Goal: Information Seeking & Learning: Find specific fact

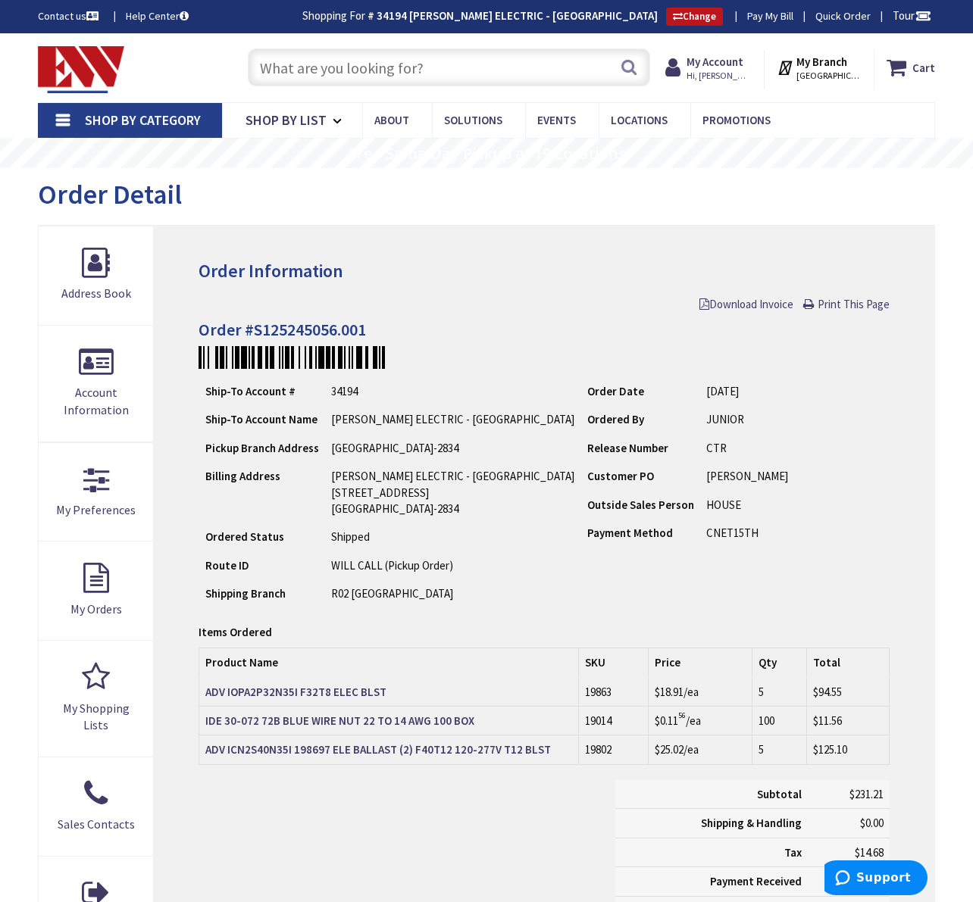
click at [270, 64] on input "text" at bounding box center [449, 67] width 402 height 38
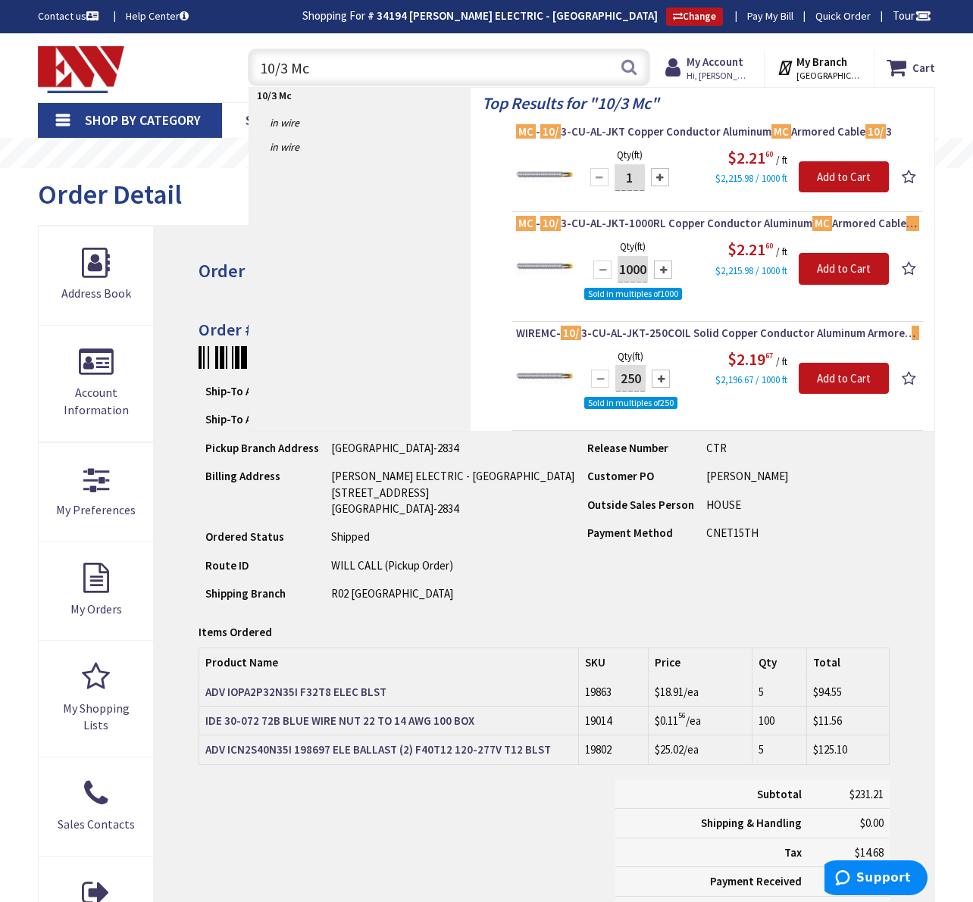
drag, startPoint x: 286, startPoint y: 70, endPoint x: 247, endPoint y: 69, distance: 38.7
click at [247, 69] on div "10/3 Mc 10/3 Mc Search" at bounding box center [445, 66] width 410 height 48
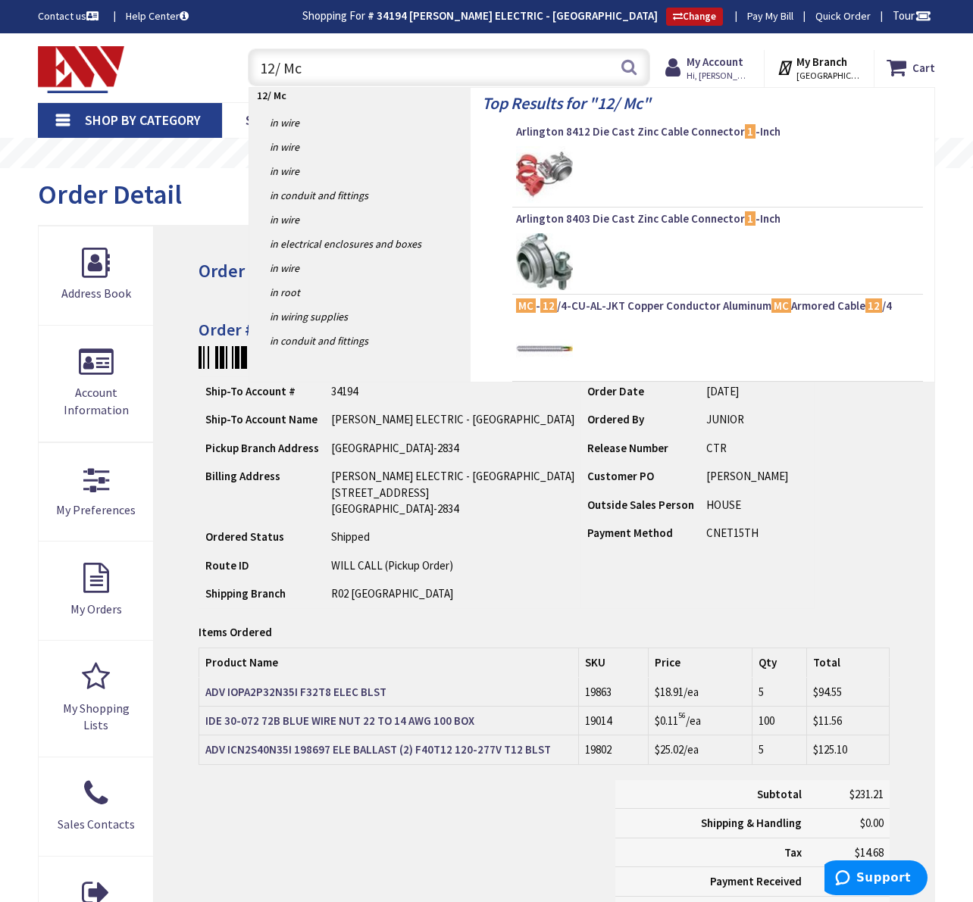
type input "12/2 Mc"
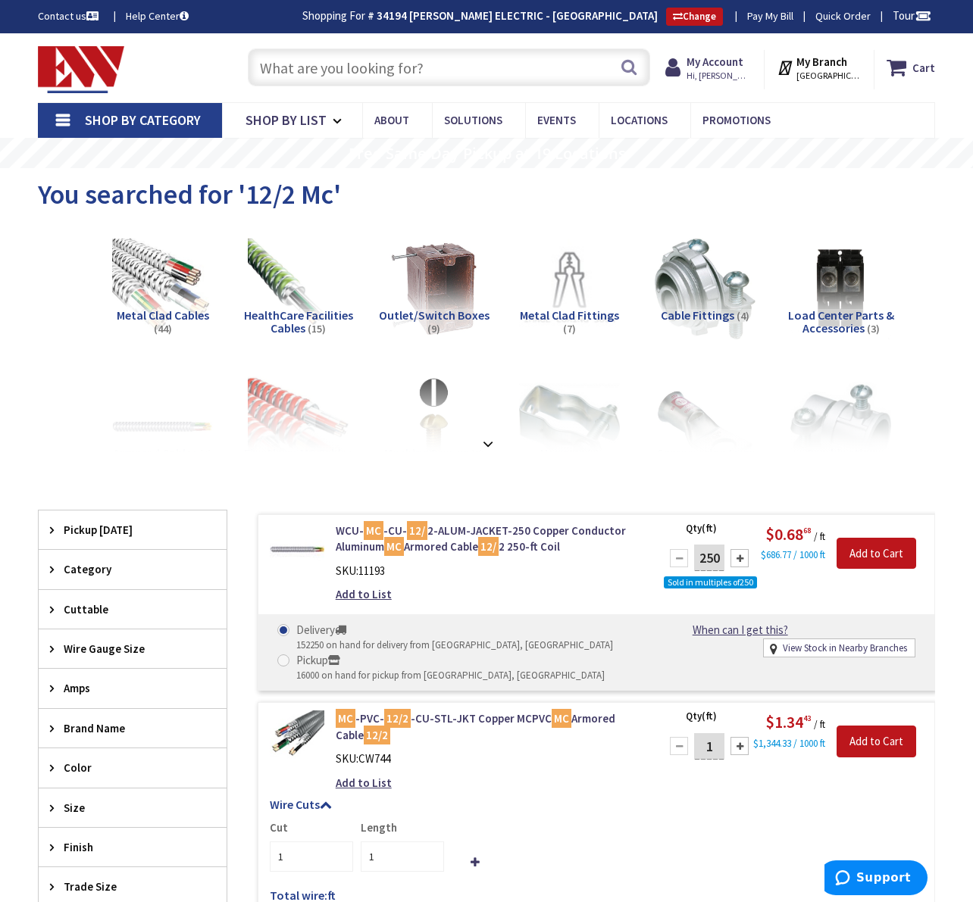
drag, startPoint x: 261, startPoint y: 71, endPoint x: 285, endPoint y: 74, distance: 24.4
click at [261, 71] on input "text" at bounding box center [449, 67] width 402 height 38
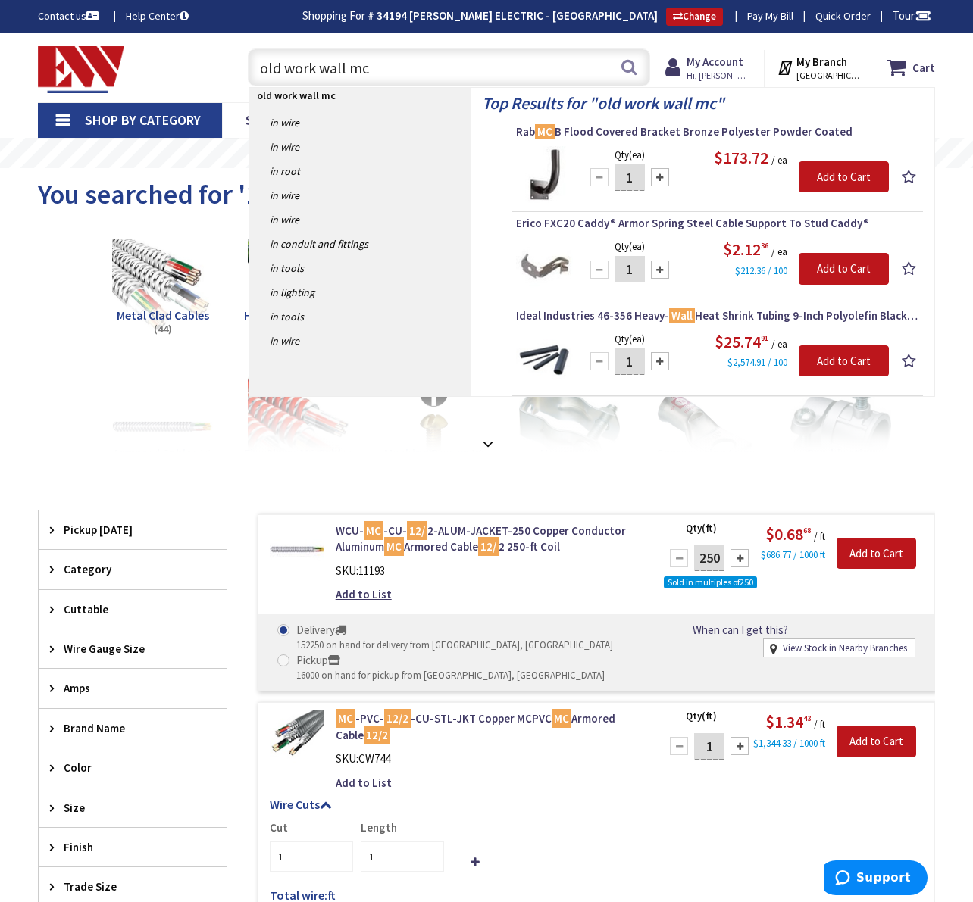
click at [348, 70] on input "old work wall mc" at bounding box center [449, 67] width 402 height 38
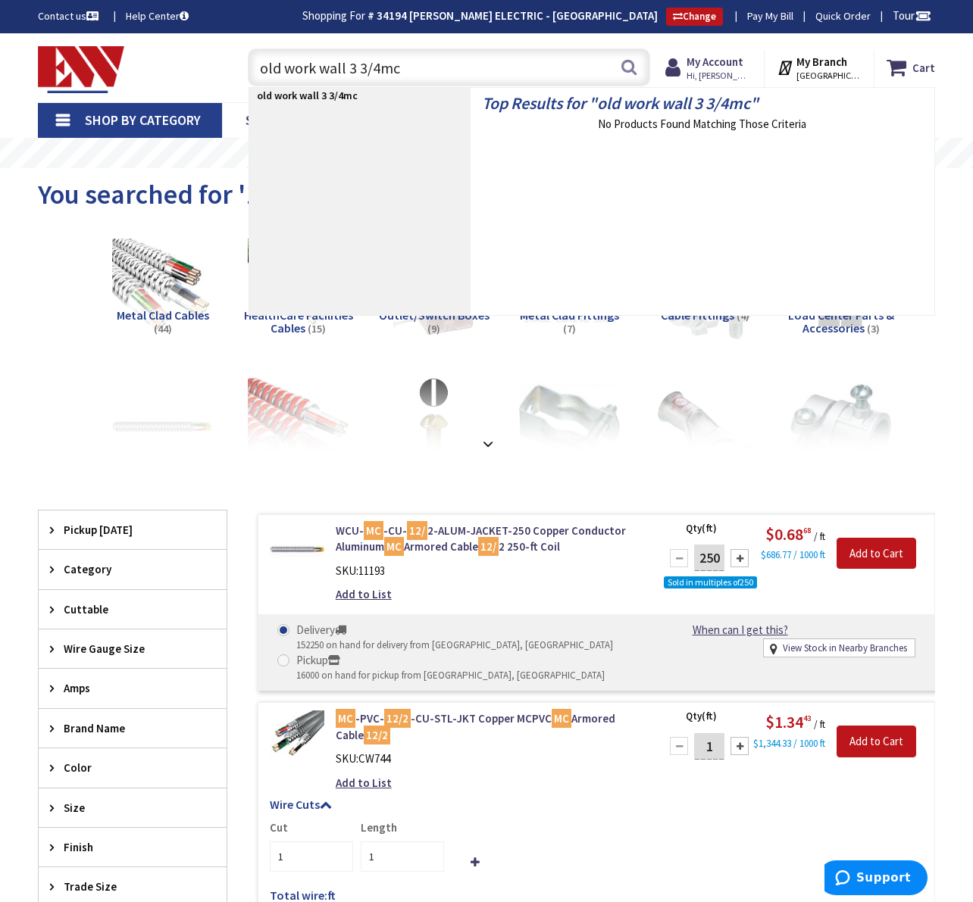
type input "old work wall 3 3/4 mc"
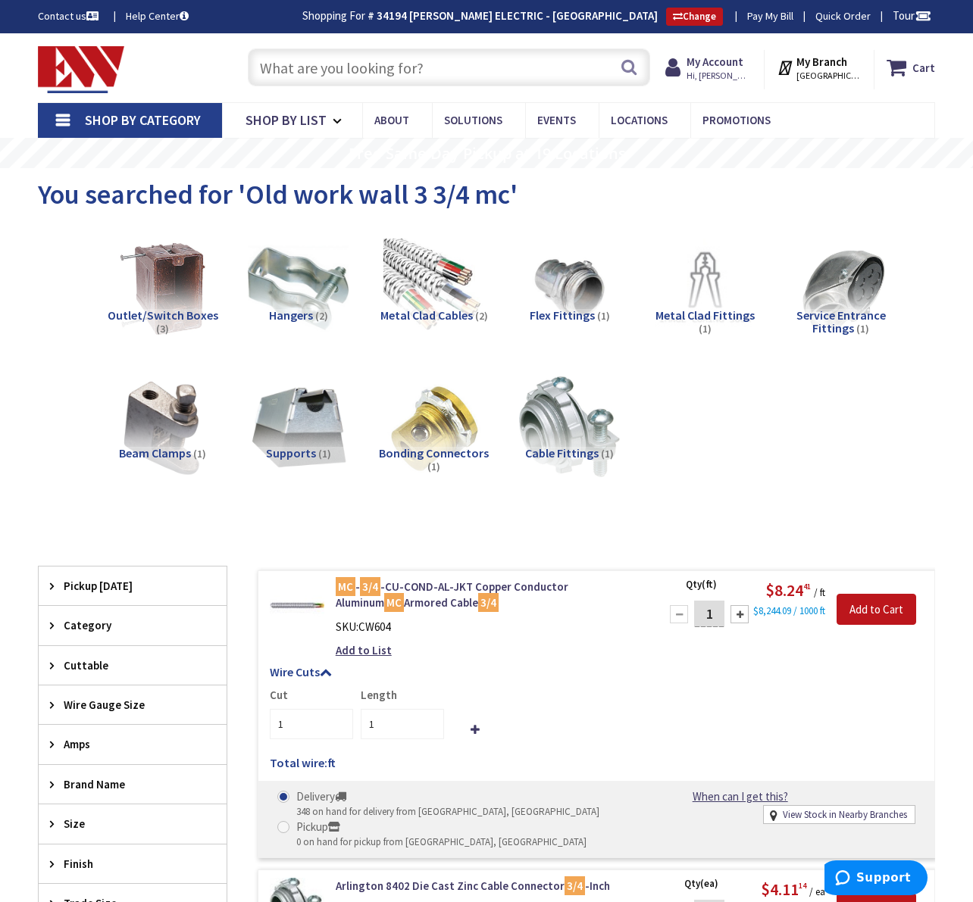
drag, startPoint x: 264, startPoint y: 67, endPoint x: 289, endPoint y: 71, distance: 26.0
click at [264, 67] on input "text" at bounding box center [449, 67] width 402 height 38
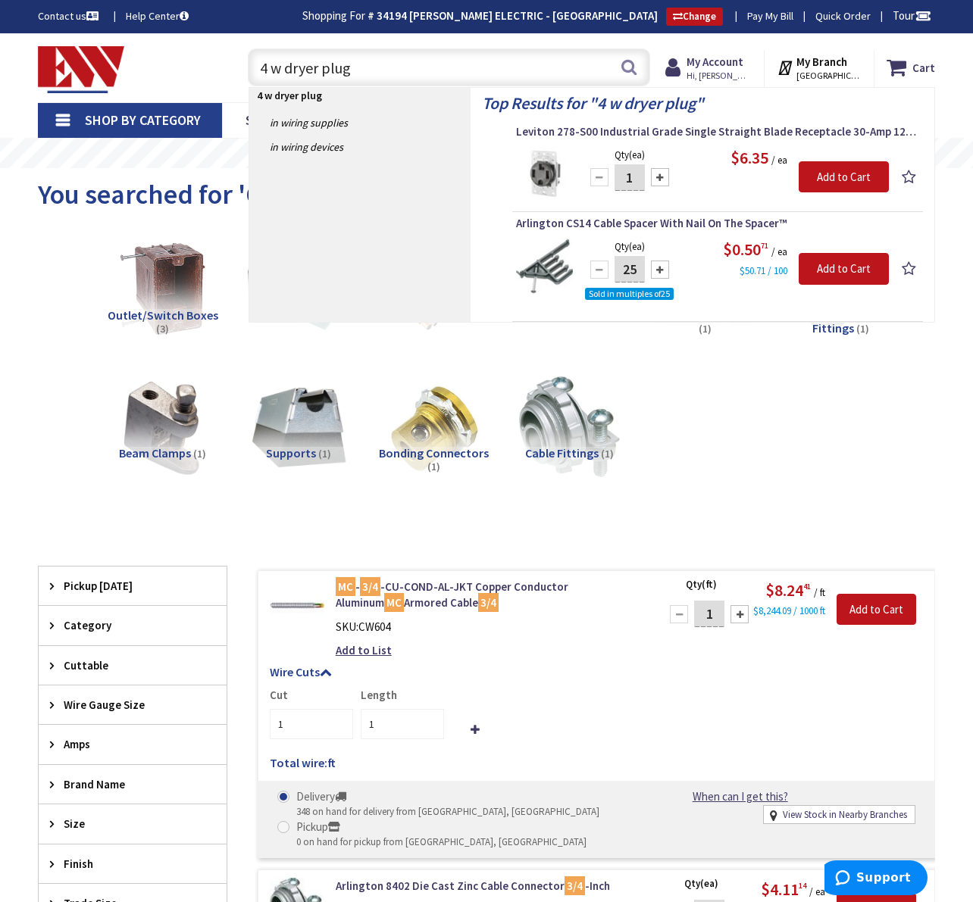
click at [369, 70] on input "4 w dryer plug" at bounding box center [449, 67] width 402 height 38
click at [261, 69] on input "4 w dryer plug" at bounding box center [449, 67] width 402 height 38
click at [322, 70] on input "4 w dryer plug" at bounding box center [449, 67] width 402 height 38
drag, startPoint x: 322, startPoint y: 70, endPoint x: 358, endPoint y: 70, distance: 35.6
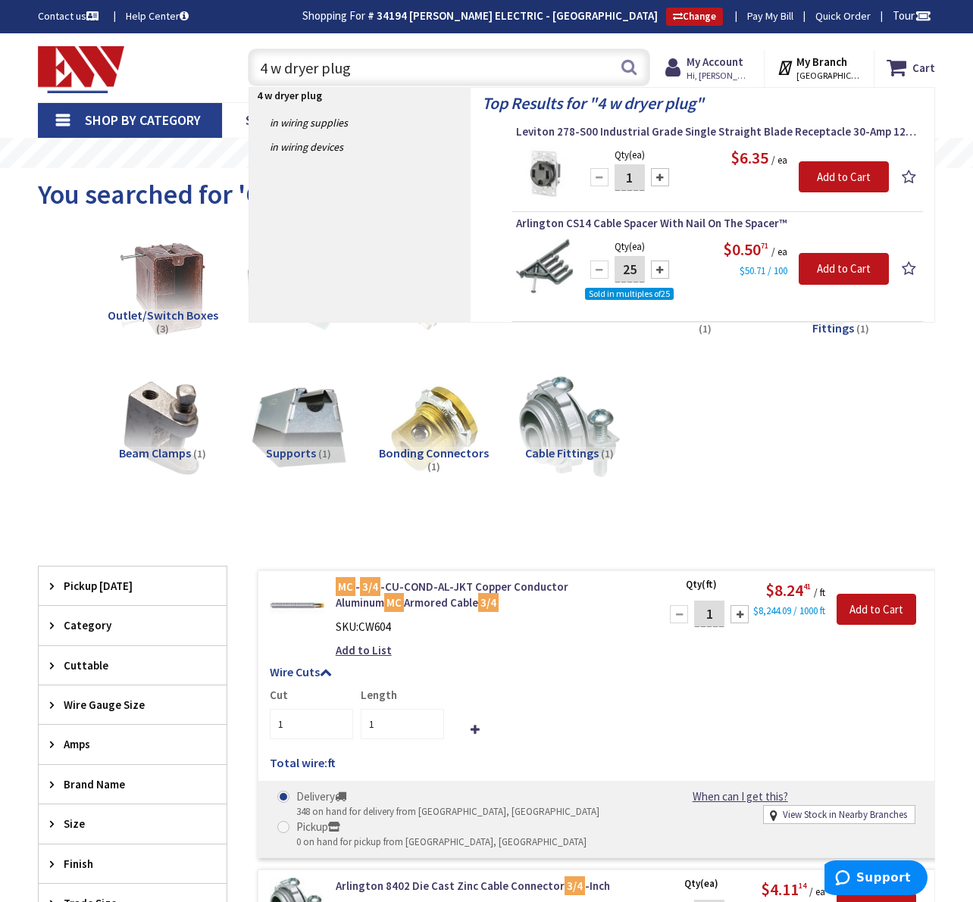
click at [358, 70] on input "4 w dryer plug" at bounding box center [449, 67] width 402 height 38
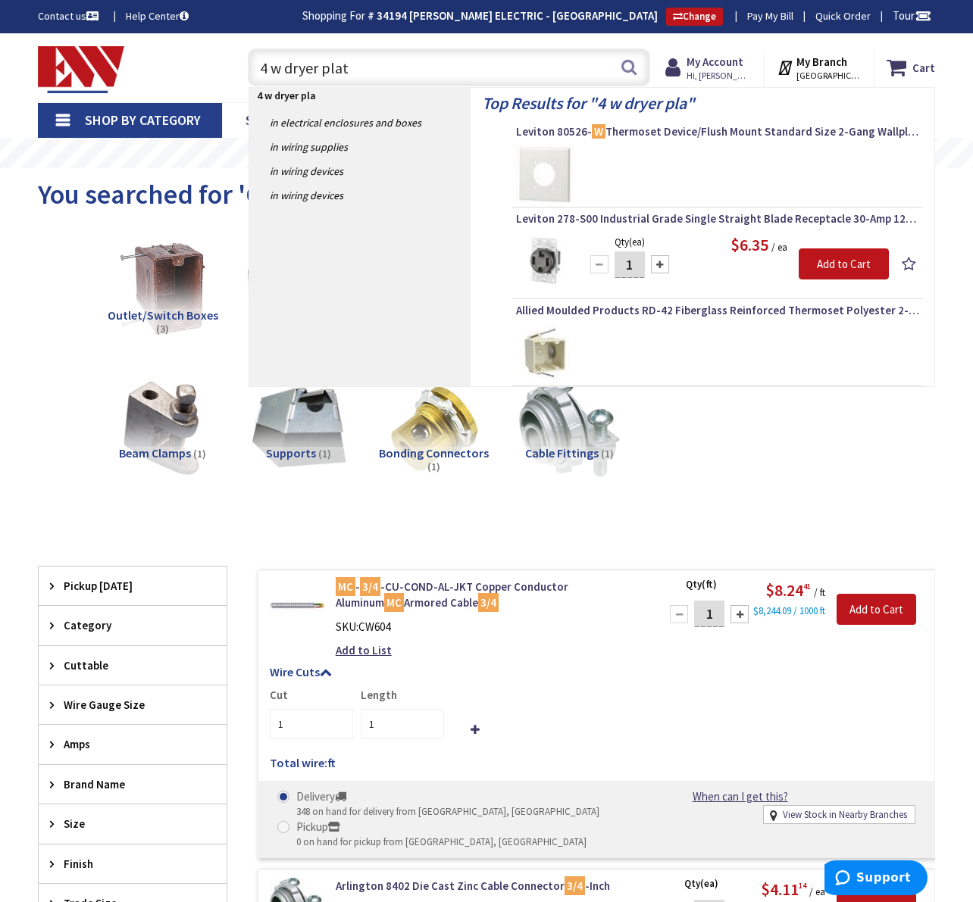
type input "4 w dryer plate"
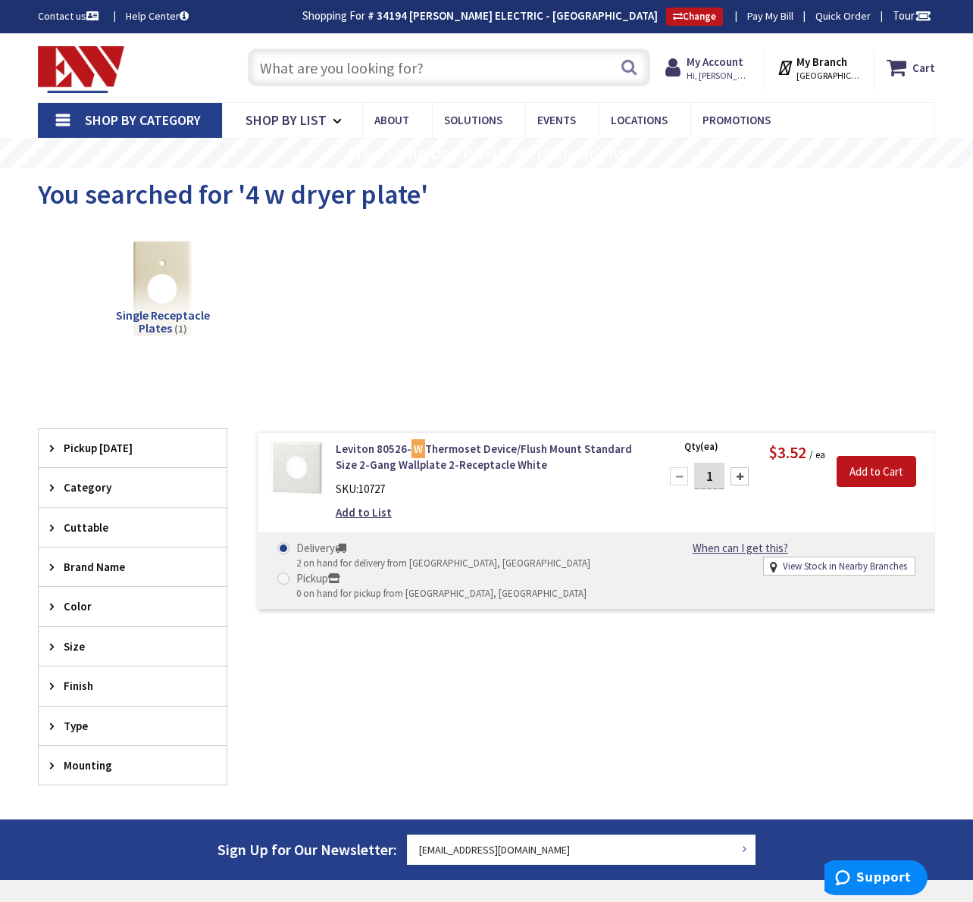
click at [289, 72] on input "text" at bounding box center [449, 67] width 402 height 38
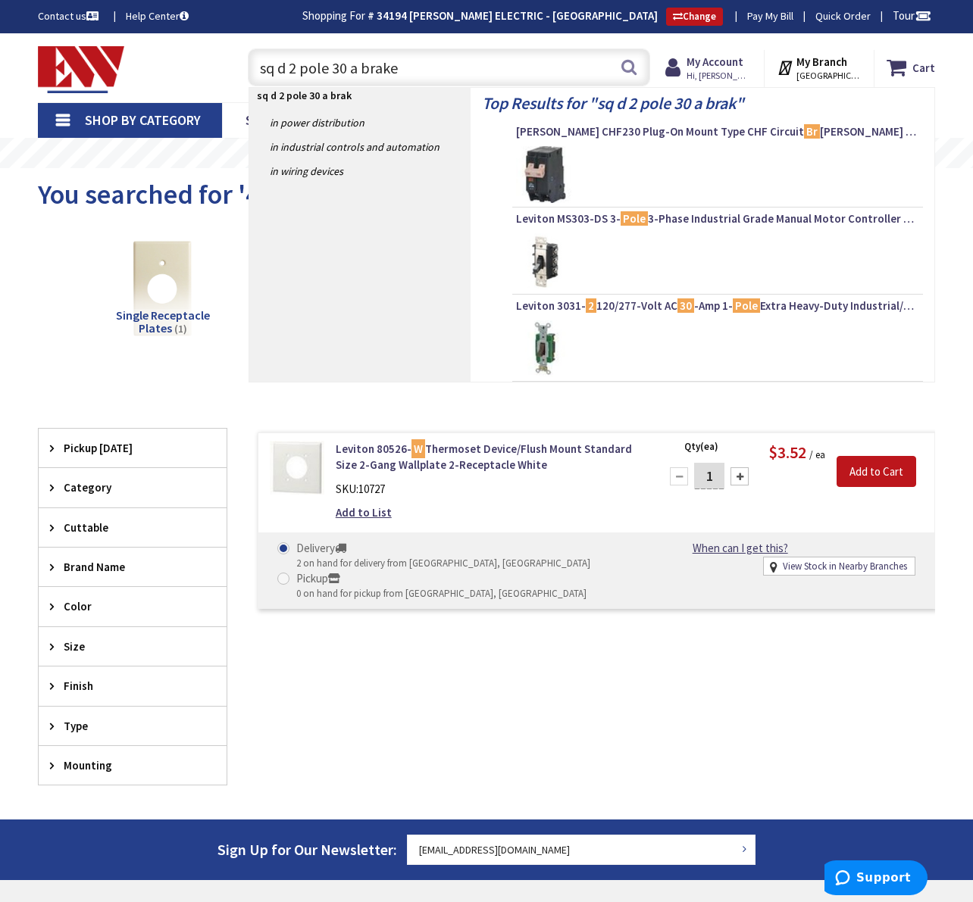
type input "sq d 2 pole 30 a braker"
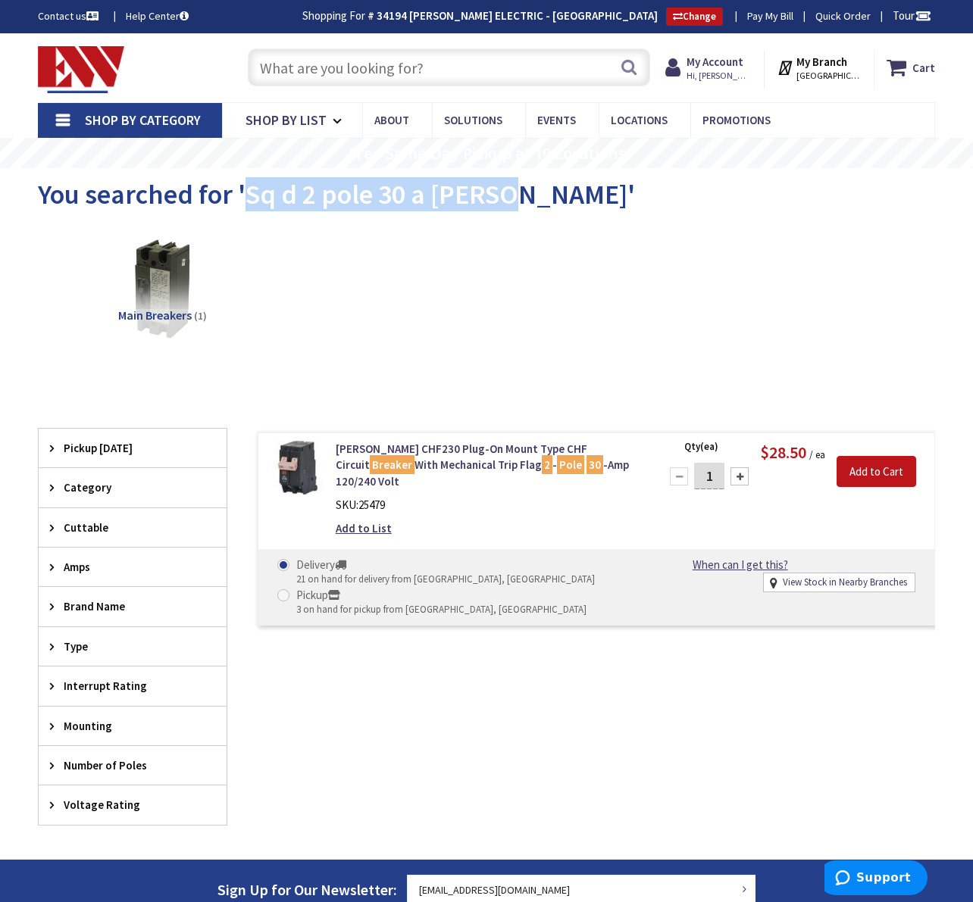
drag, startPoint x: 248, startPoint y: 197, endPoint x: 501, endPoint y: 198, distance: 253.8
click at [501, 199] on span "You searched for 'Sq d 2 pole 30 a braker'" at bounding box center [336, 194] width 597 height 34
copy span "Sq d 2 pole 30 a braker"
click at [270, 73] on input "text" at bounding box center [449, 67] width 402 height 38
paste input "Sq d 2 pole 30 a braker"
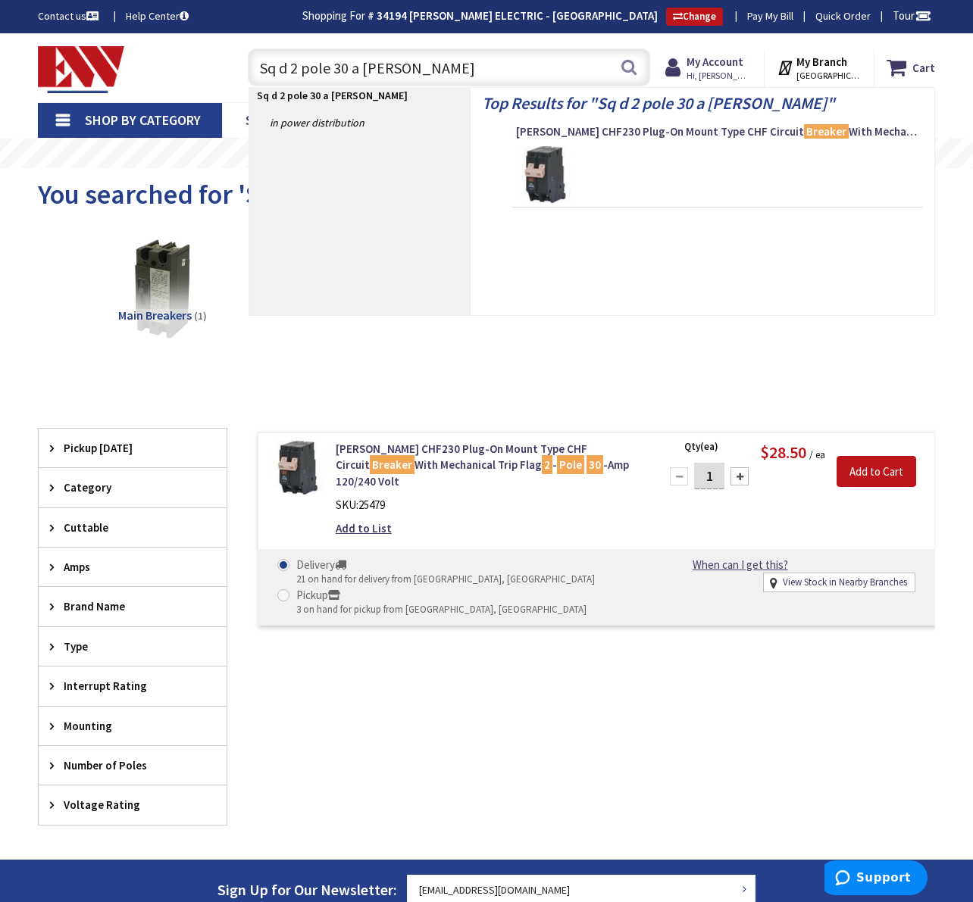
click at [278, 73] on input "Sq d 2 pole 30 a braker" at bounding box center [449, 67] width 402 height 38
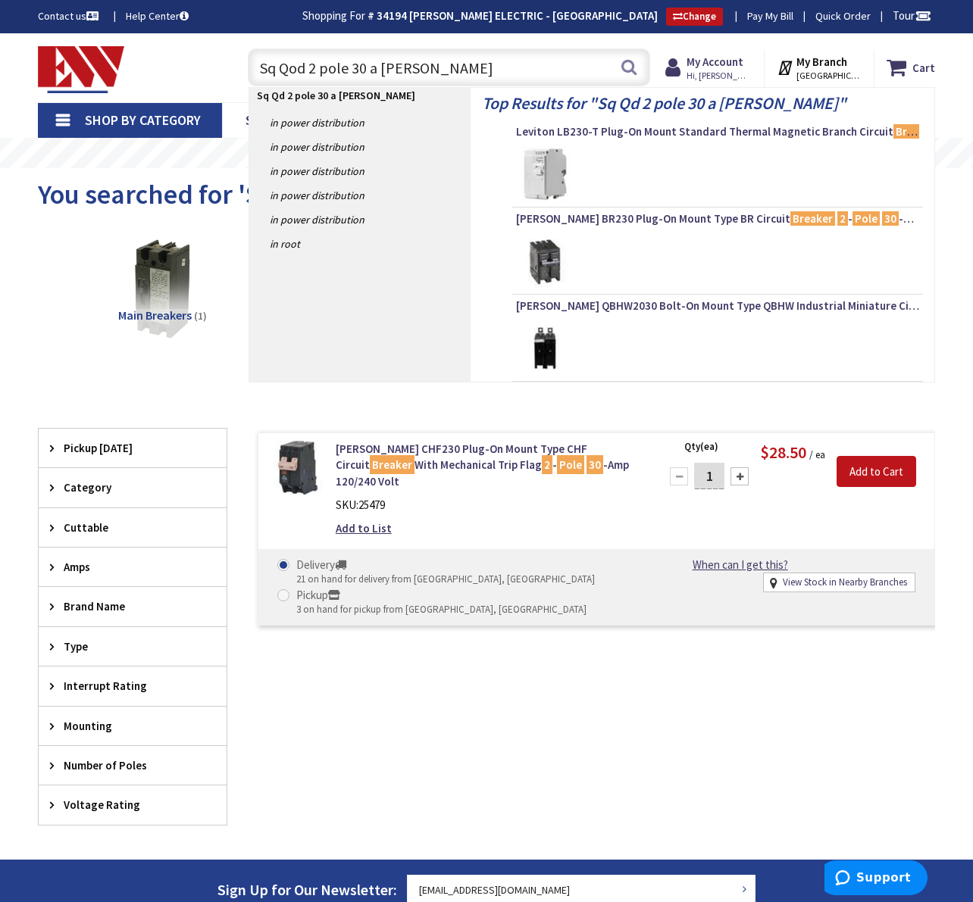
type input "Sq Qo d 2 pole 30 a [PERSON_NAME]"
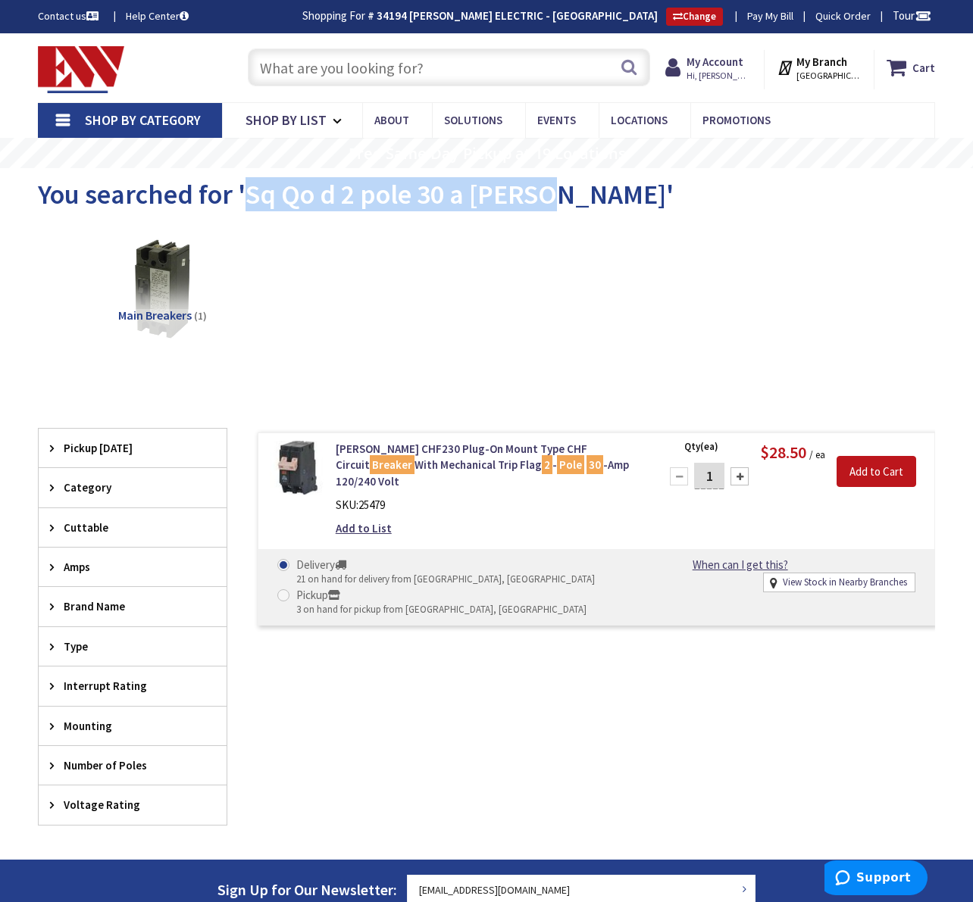
drag, startPoint x: 244, startPoint y: 196, endPoint x: 543, endPoint y: 204, distance: 299.3
click at [543, 204] on span "You searched for 'Sq Qo d 2 pole 30 a [PERSON_NAME]'" at bounding box center [356, 194] width 636 height 34
copy span "Sq Qo d 2 pole 30 a [PERSON_NAME]"
